Goal: Navigation & Orientation: Find specific page/section

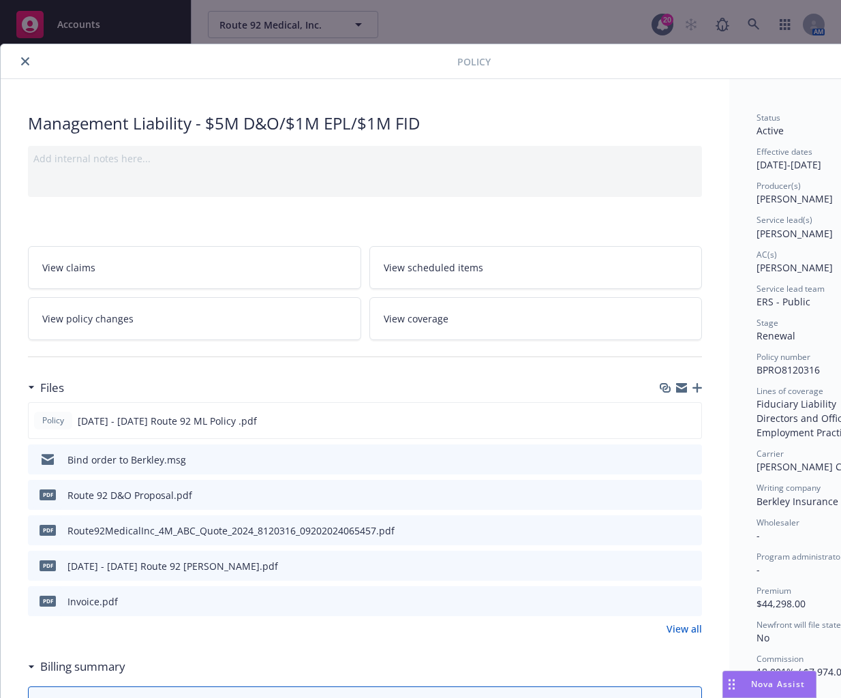
scroll to position [41, 0]
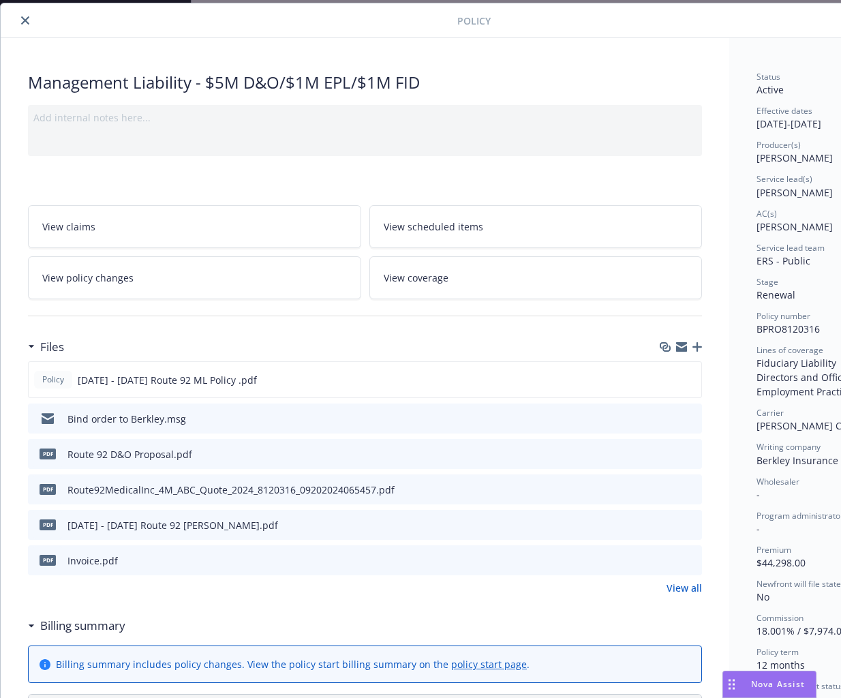
click at [19, 22] on button "close" at bounding box center [25, 20] width 16 height 16
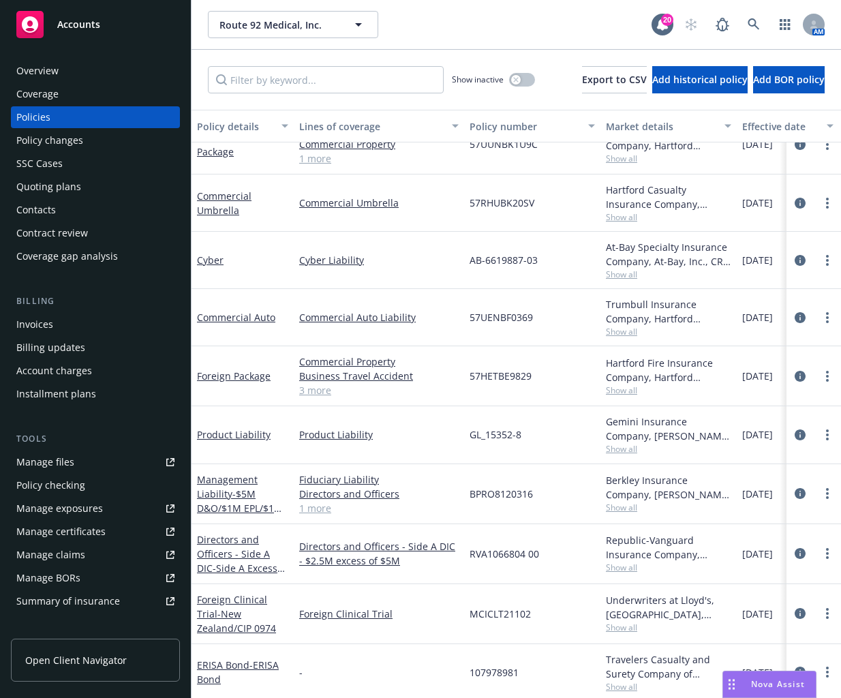
click at [50, 455] on div "Manage files" at bounding box center [45, 462] width 58 height 22
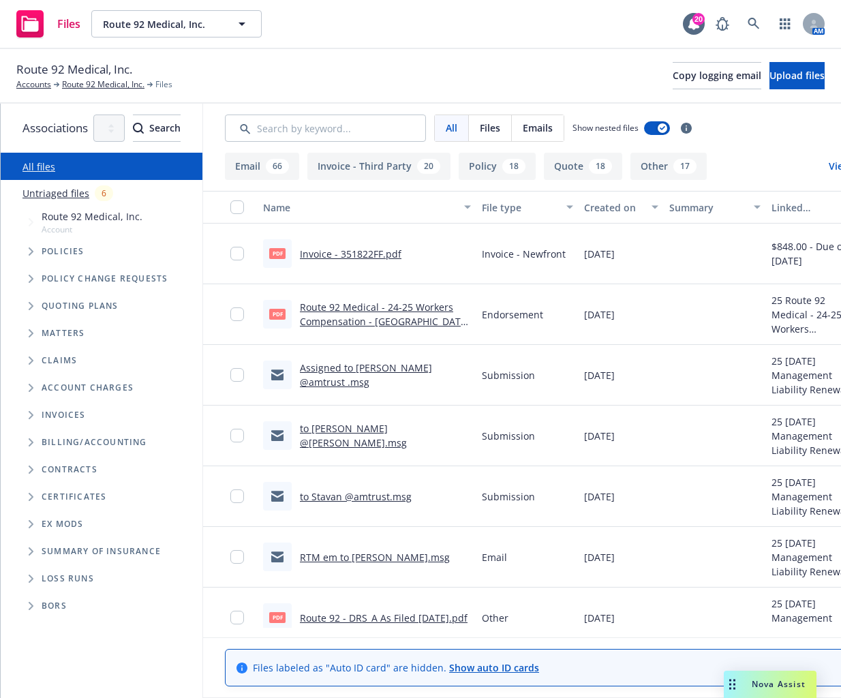
click at [29, 578] on icon "Folder Tree Example" at bounding box center [31, 578] width 5 height 8
click at [50, 628] on link "2025" at bounding box center [53, 630] width 22 height 14
